Goal: Task Accomplishment & Management: Use online tool/utility

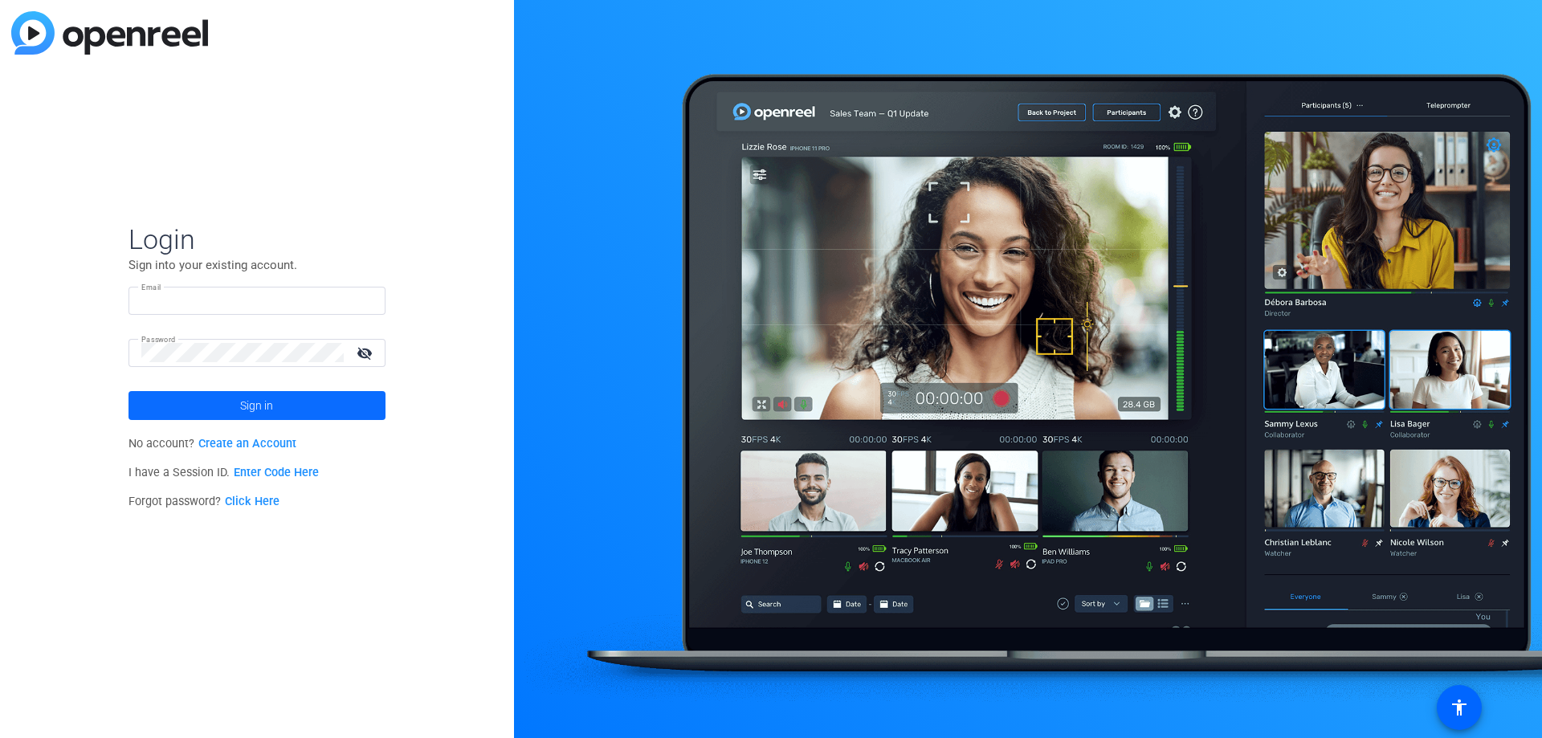
type input "[EMAIL_ADDRESS][DOMAIN_NAME]"
click at [263, 401] on span "Sign in" at bounding box center [256, 405] width 33 height 40
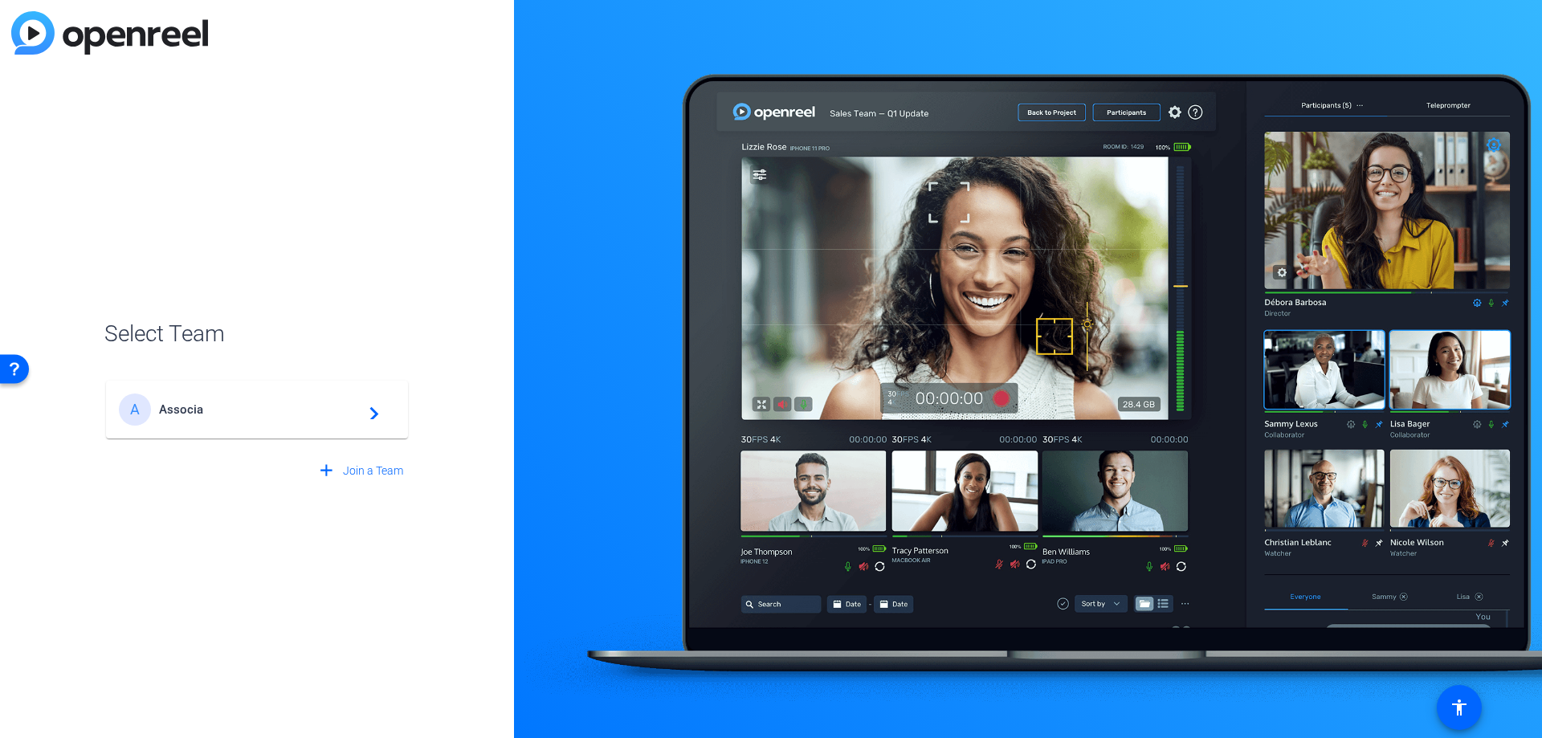
click at [191, 414] on span "Associa" at bounding box center [259, 409] width 201 height 14
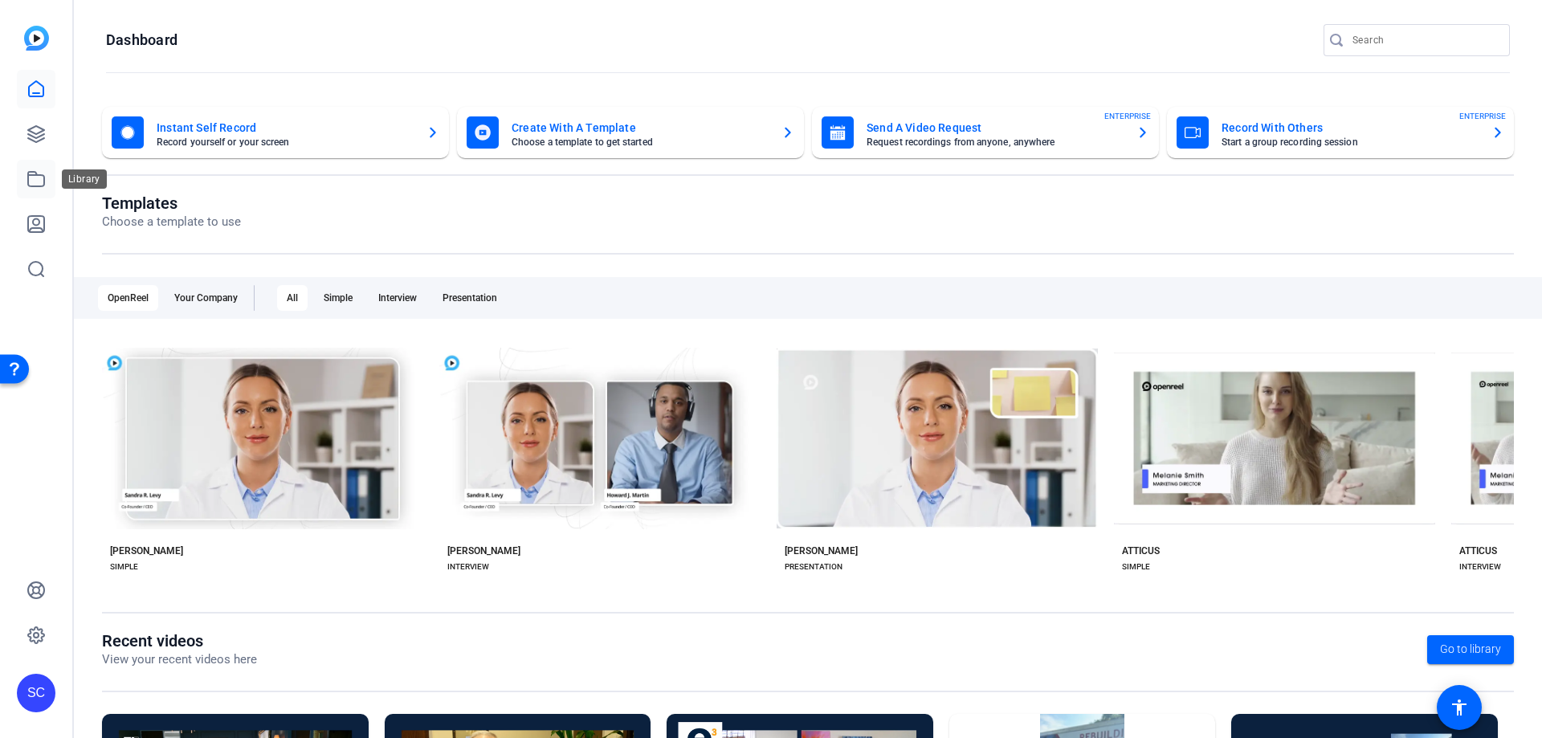
click at [34, 178] on icon at bounding box center [36, 178] width 19 height 19
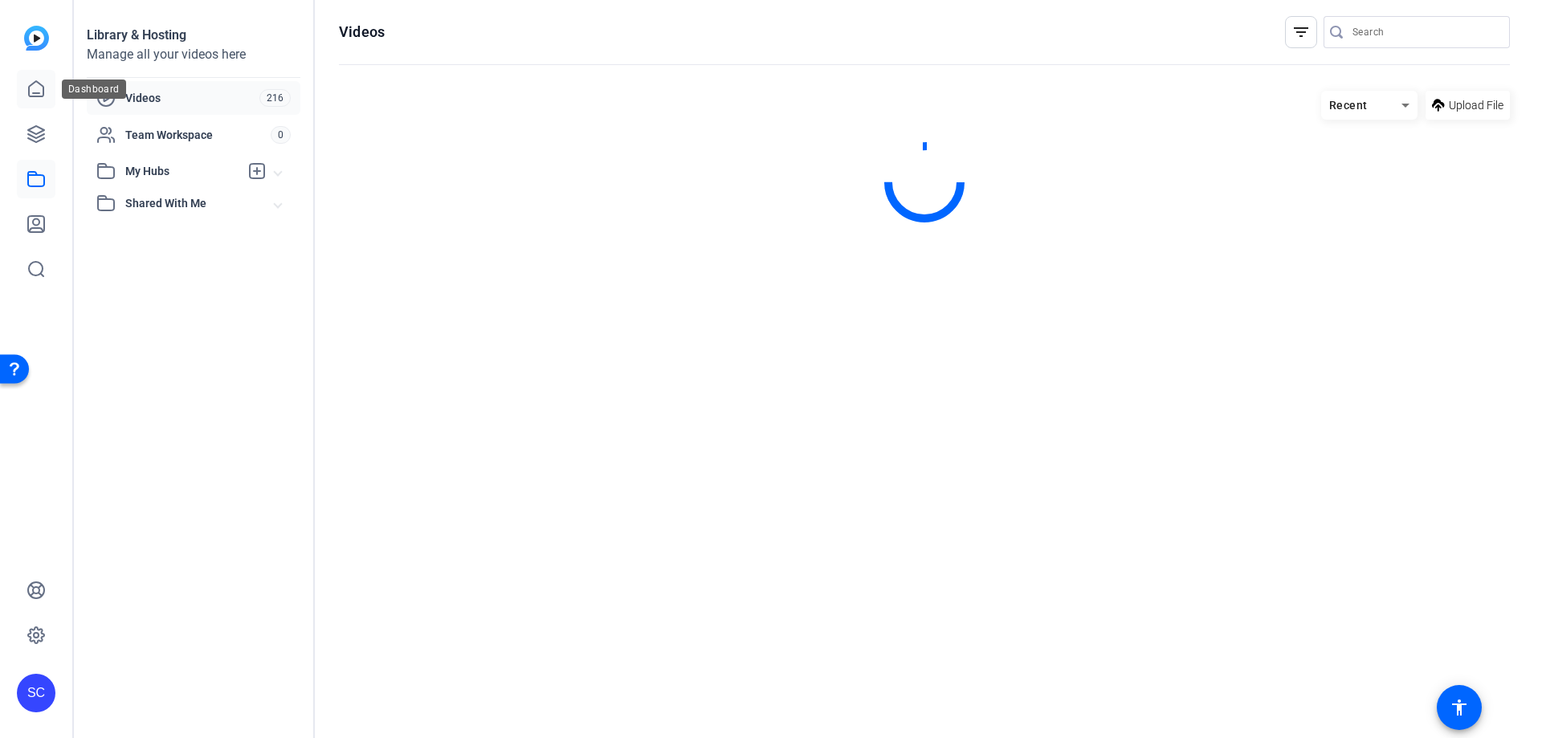
click at [40, 94] on icon at bounding box center [36, 89] width 19 height 19
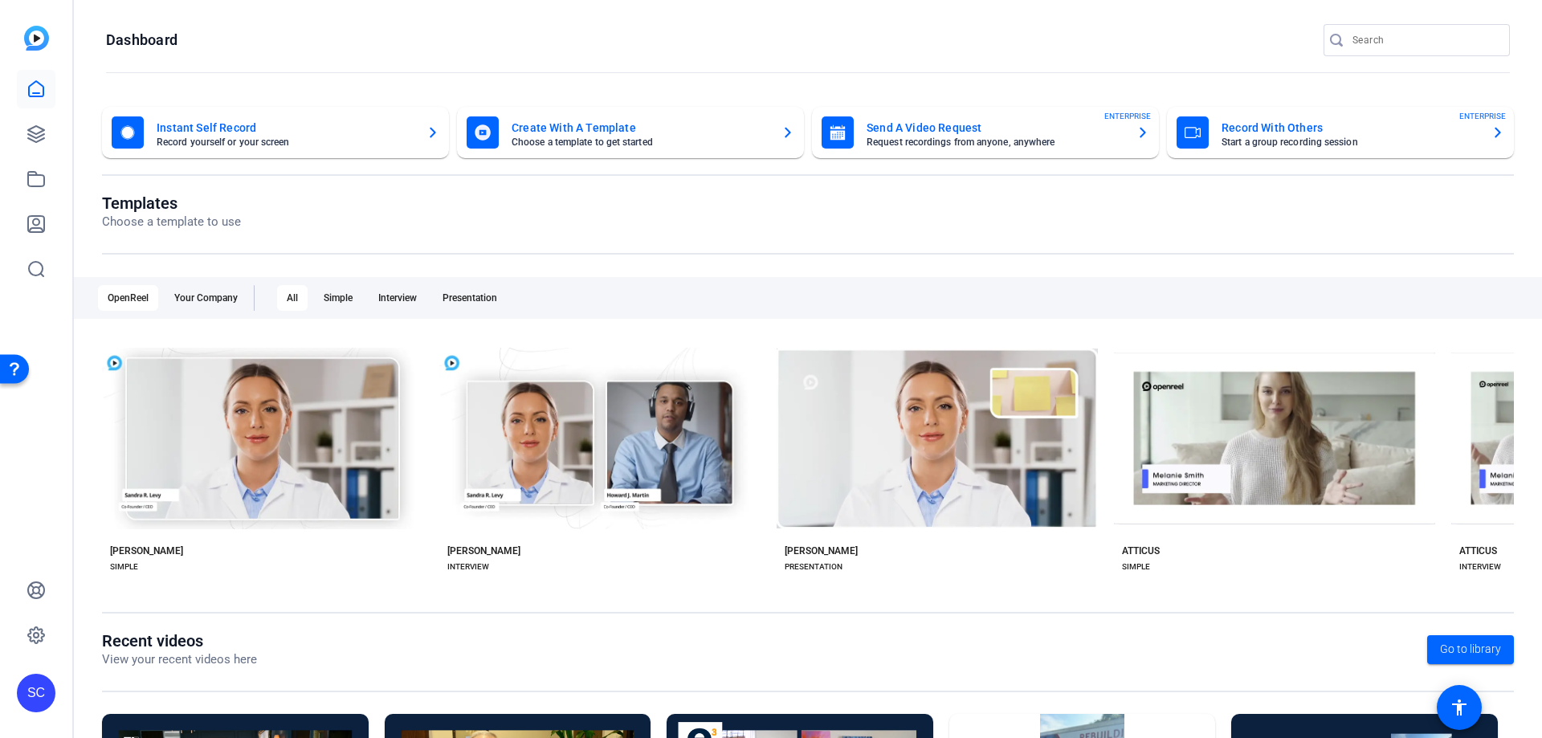
click at [944, 140] on mat-card-subtitle "Request recordings from anyone, anywhere" at bounding box center [994, 142] width 257 height 10
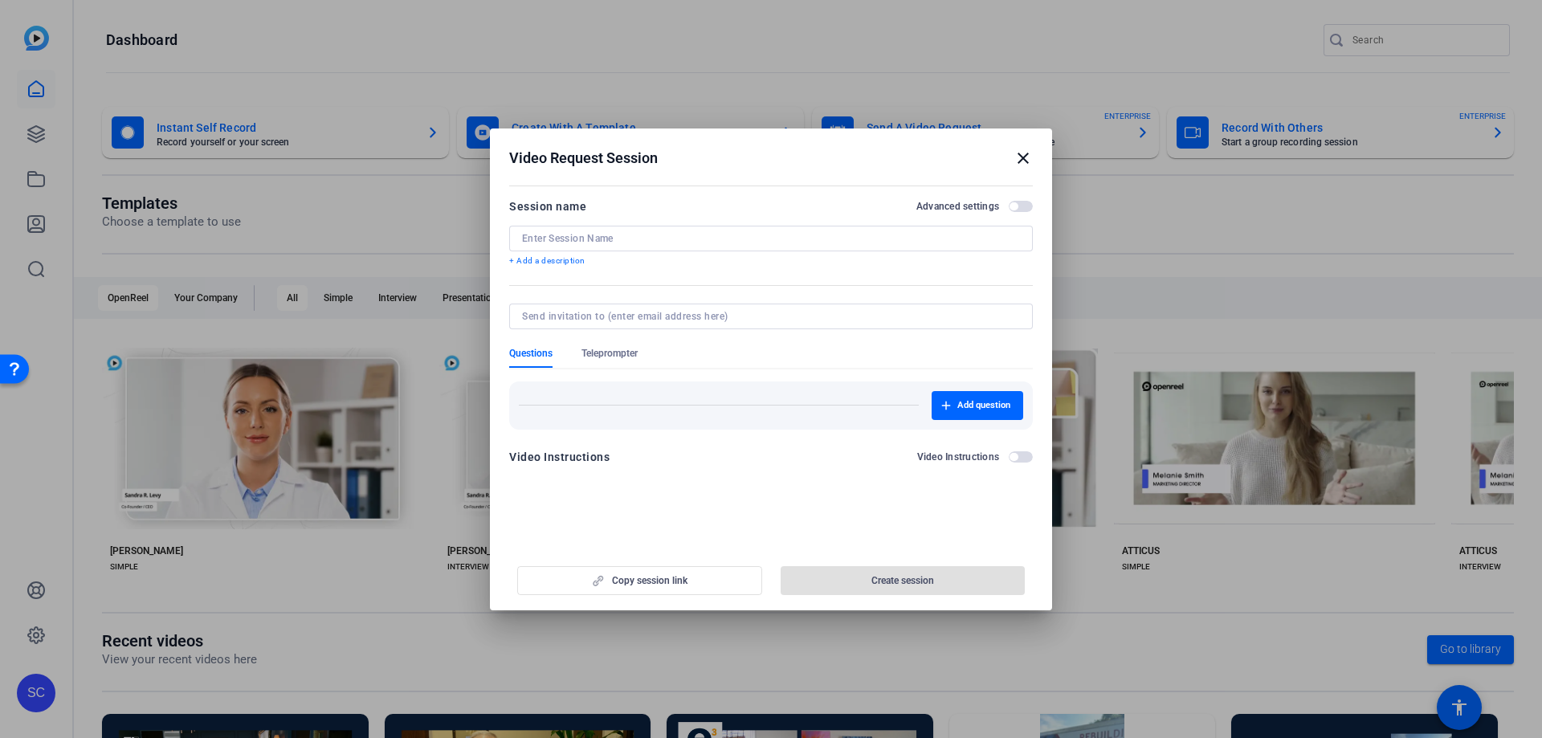
click at [756, 311] on input at bounding box center [767, 316] width 491 height 13
type input "[EMAIL_ADDRESS][DOMAIN_NAME]"
click at [686, 234] on input at bounding box center [771, 238] width 498 height 13
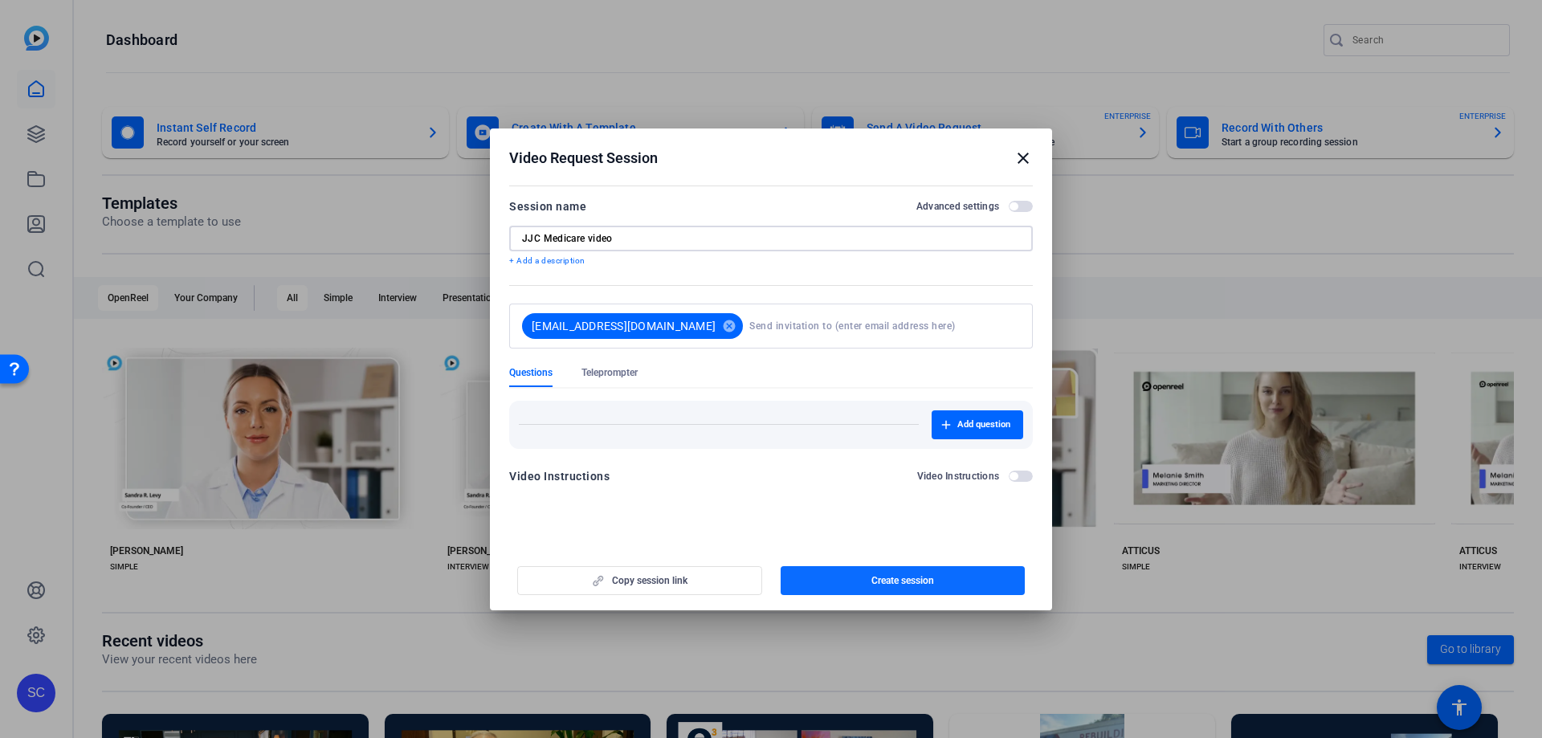
type input "JJC Medicare video"
click at [918, 582] on span "Create session" at bounding box center [902, 580] width 63 height 13
